Goal: Task Accomplishment & Management: Manage account settings

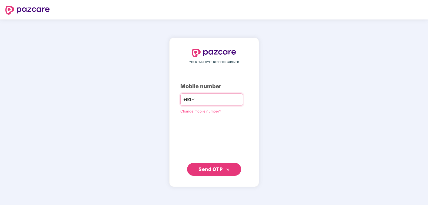
type input "**********"
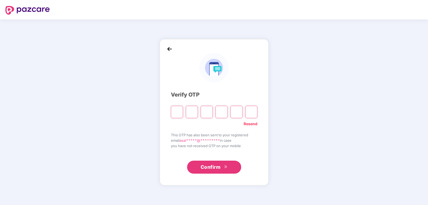
type input "*"
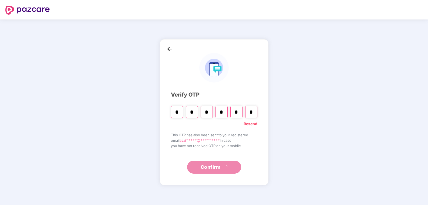
type input "*"
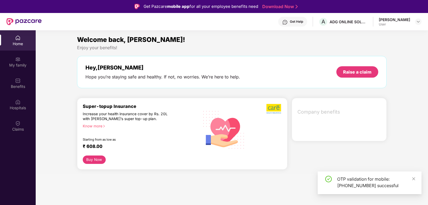
click at [303, 22] on div "Get Help" at bounding box center [296, 21] width 13 height 4
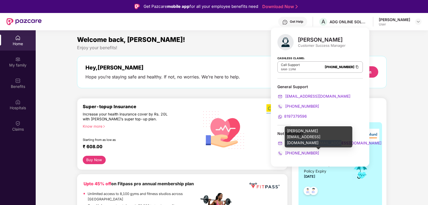
drag, startPoint x: 338, startPoint y: 142, endPoint x: 284, endPoint y: 146, distance: 54.2
click at [284, 146] on div "[PERSON_NAME][EMAIL_ADDRESS][DOMAIN_NAME]" at bounding box center [319, 143] width 85 height 6
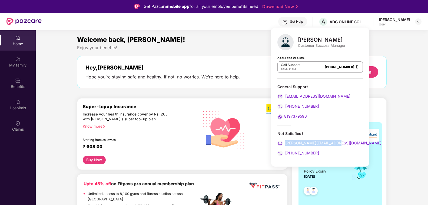
copy span "[PERSON_NAME][EMAIL_ADDRESS][DOMAIN_NAME]"
click at [248, 37] on div "Welcome back, [PERSON_NAME]!" at bounding box center [231, 40] width 309 height 10
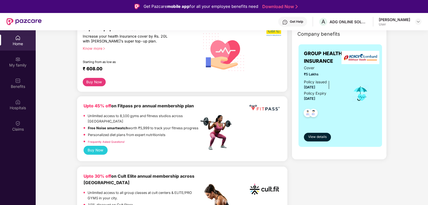
scroll to position [83, 0]
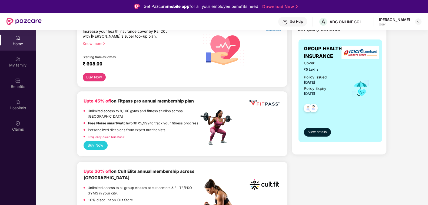
click at [322, 138] on div "GROUP HEALTH INSURANCE Cover ₹5 Lakhs Policy issued [DATE] Policy Expiry [DATE]…" at bounding box center [340, 90] width 84 height 102
click at [321, 132] on span "View details" at bounding box center [317, 131] width 18 height 5
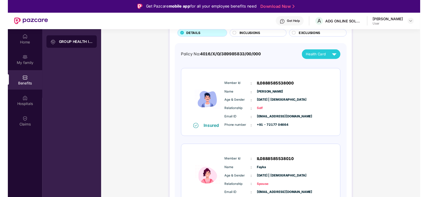
scroll to position [53, 0]
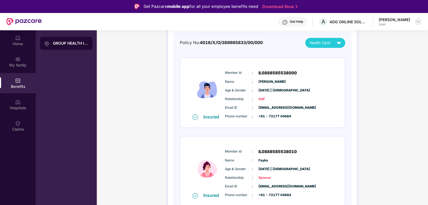
click at [416, 21] on img at bounding box center [418, 21] width 4 height 4
click at [371, 38] on div "Logout" at bounding box center [393, 34] width 70 height 11
